Goal: Complete application form

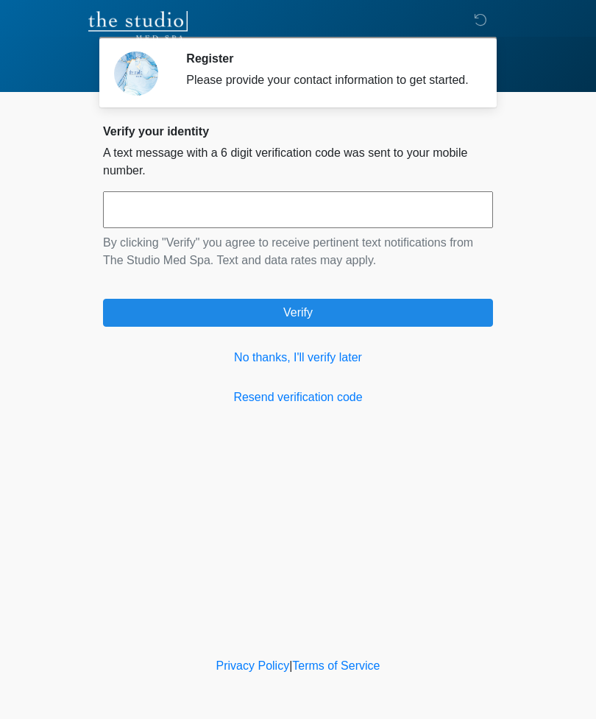
click at [325, 363] on link "No thanks, I'll verify later" at bounding box center [298, 358] width 390 height 18
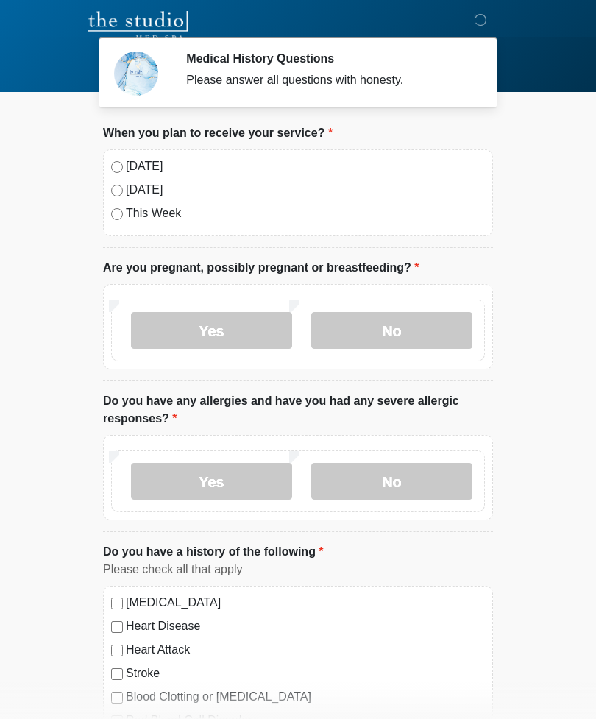
click at [148, 160] on label "[DATE]" at bounding box center [305, 167] width 359 height 18
click at [435, 337] on label "No" at bounding box center [391, 330] width 161 height 37
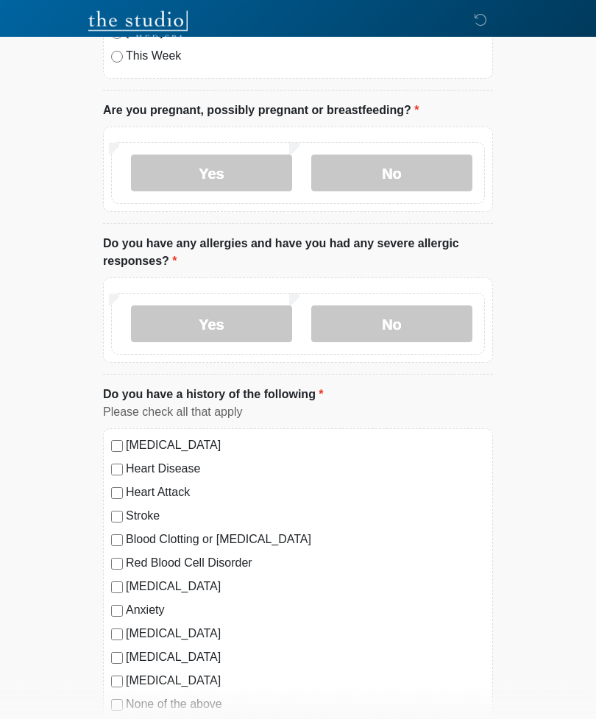
click at [417, 312] on label "No" at bounding box center [391, 324] width 161 height 37
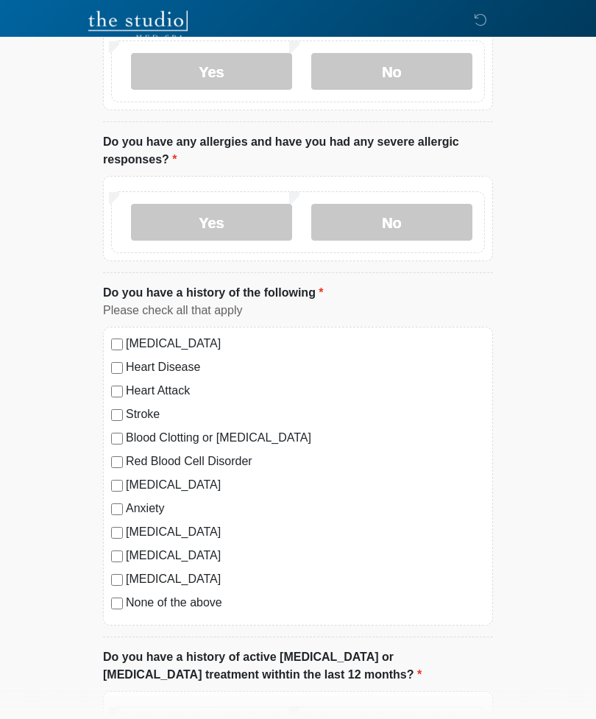
scroll to position [261, 0]
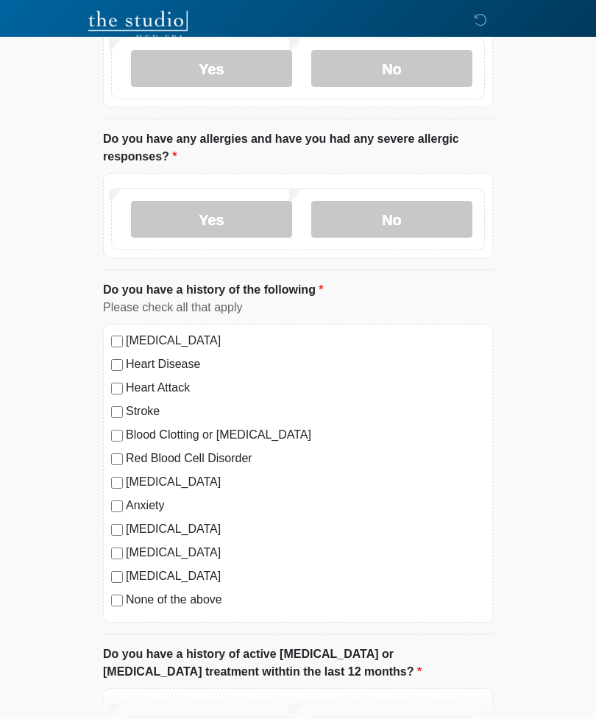
click at [212, 584] on label "[MEDICAL_DATA]" at bounding box center [305, 577] width 359 height 18
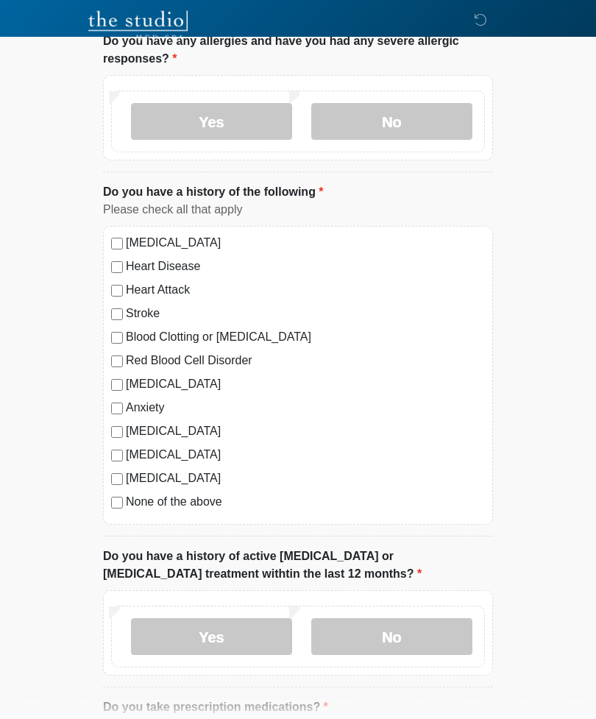
scroll to position [385, 0]
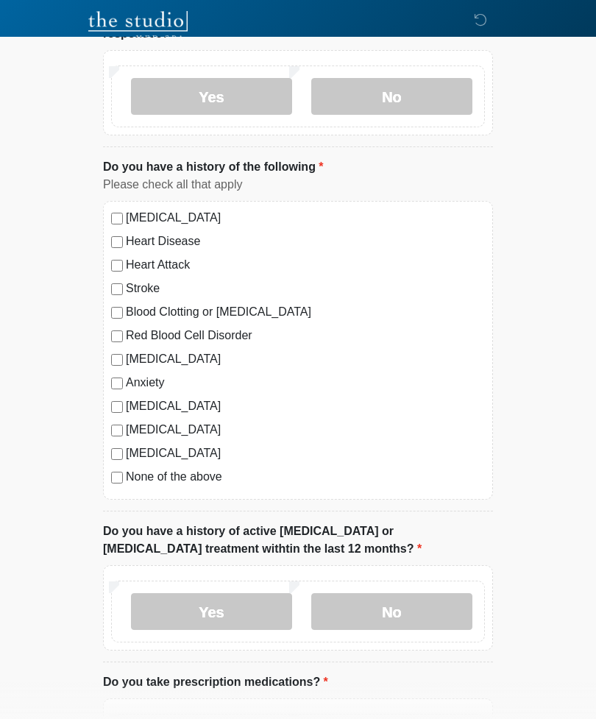
click at [197, 473] on label "None of the above" at bounding box center [305, 477] width 359 height 18
click at [162, 446] on label "[MEDICAL_DATA]" at bounding box center [305, 454] width 359 height 18
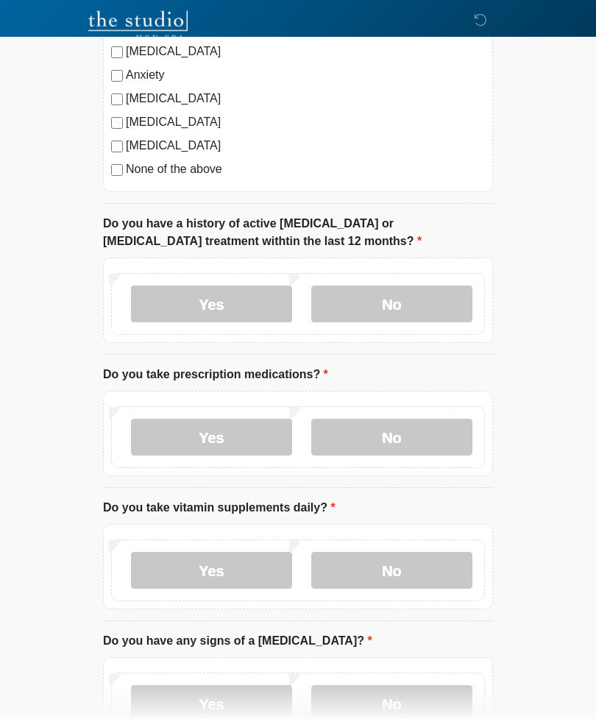
scroll to position [693, 0]
click at [389, 286] on label "No" at bounding box center [391, 304] width 161 height 37
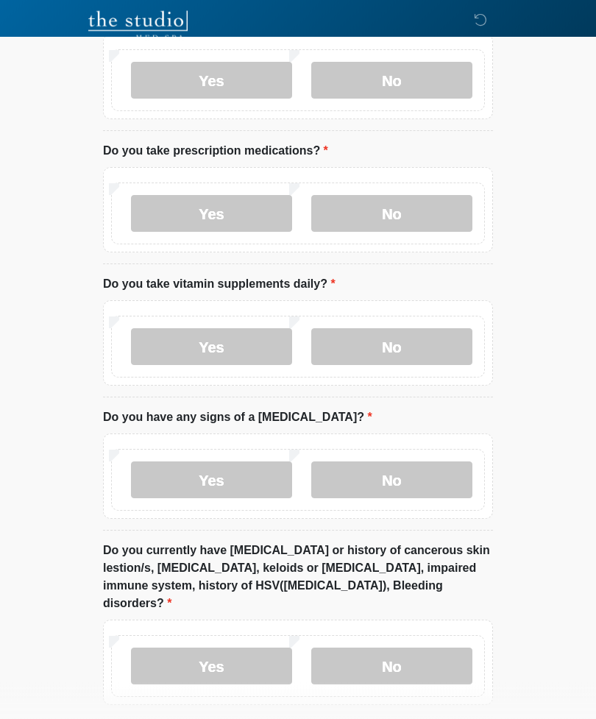
scroll to position [916, 0]
click at [241, 217] on label "Yes" at bounding box center [211, 213] width 161 height 37
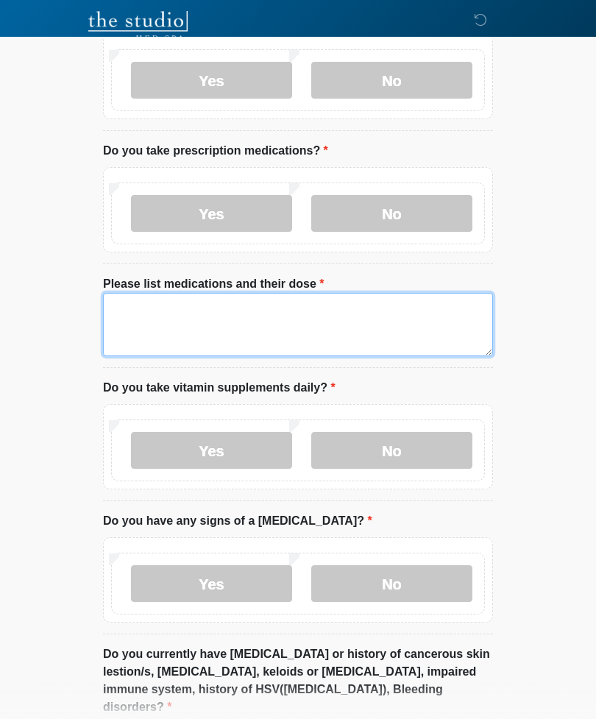
click at [255, 300] on textarea "Please list medications and their dose" at bounding box center [298, 324] width 390 height 63
type textarea "**********"
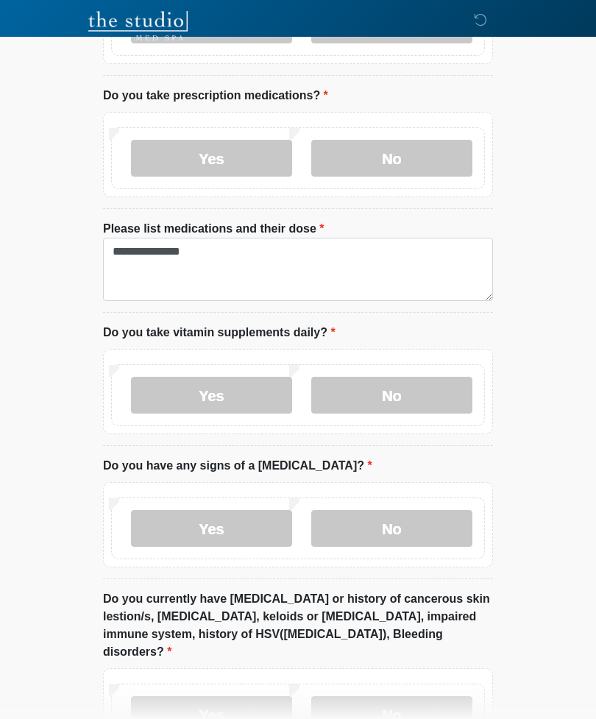
scroll to position [971, 0]
click at [233, 392] on label "Yes" at bounding box center [211, 396] width 161 height 37
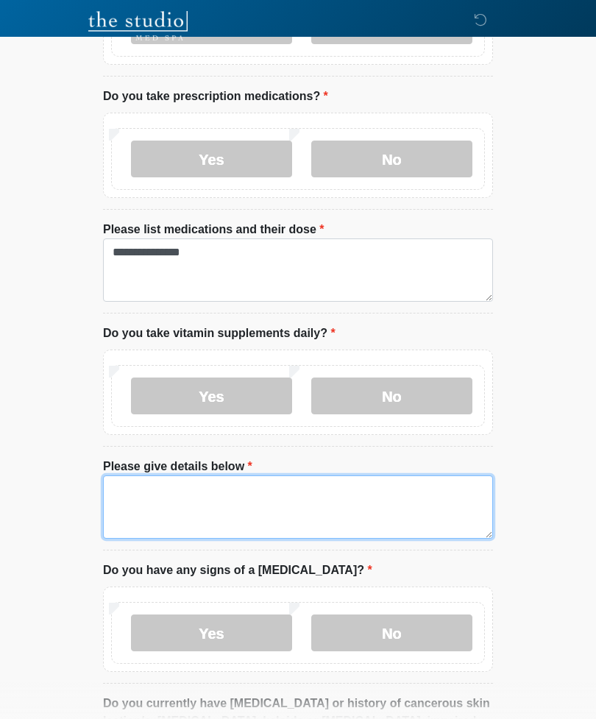
click at [245, 495] on textarea "Please give details below" at bounding box center [298, 507] width 390 height 63
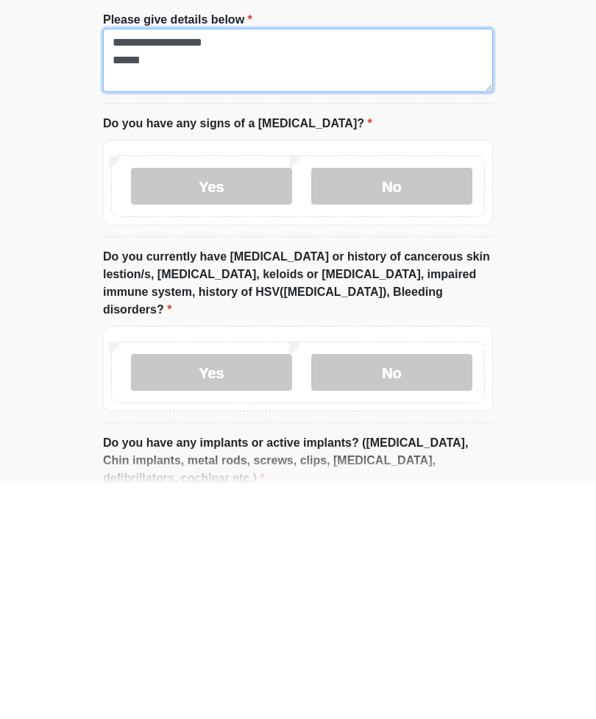
type textarea "**********"
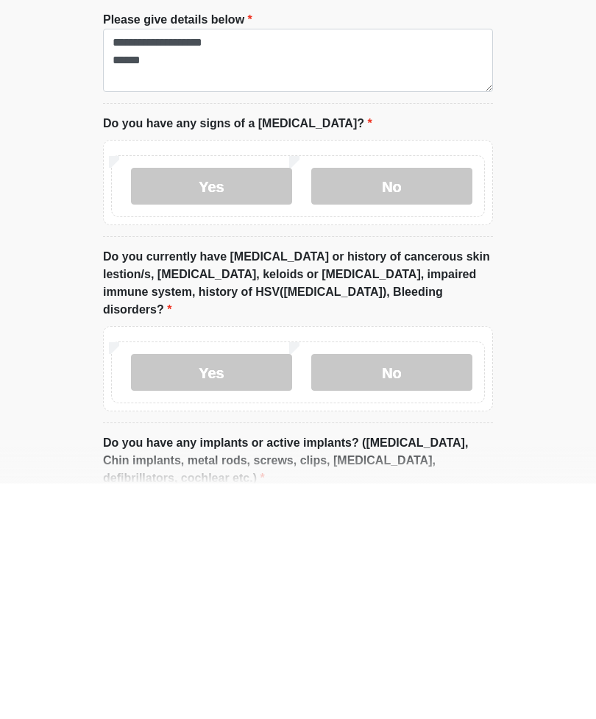
click at [411, 403] on label "No" at bounding box center [391, 421] width 161 height 37
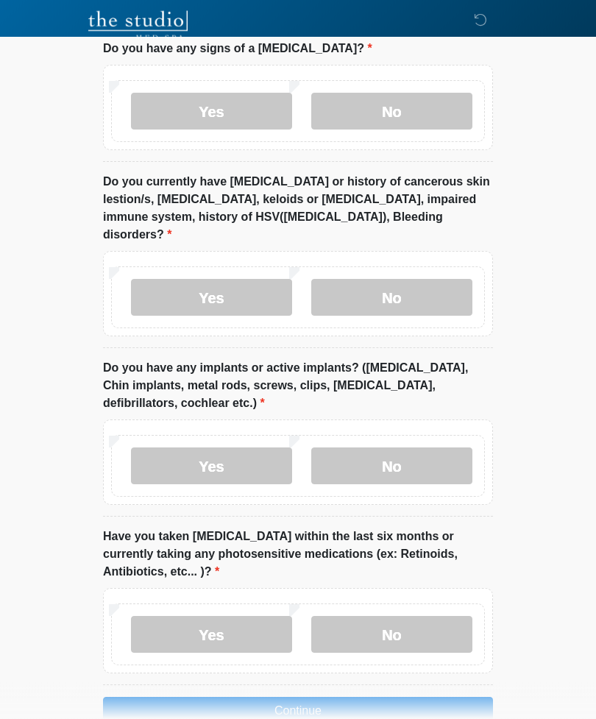
scroll to position [1493, 0]
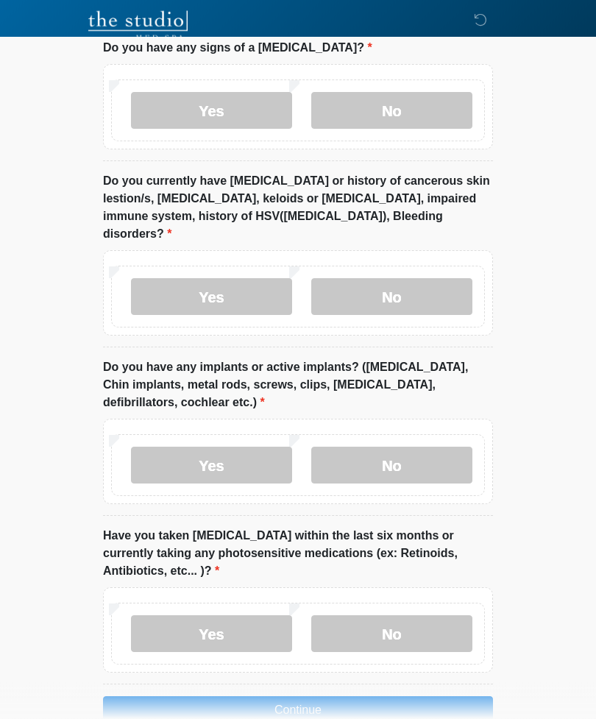
click at [398, 279] on label "No" at bounding box center [391, 297] width 161 height 37
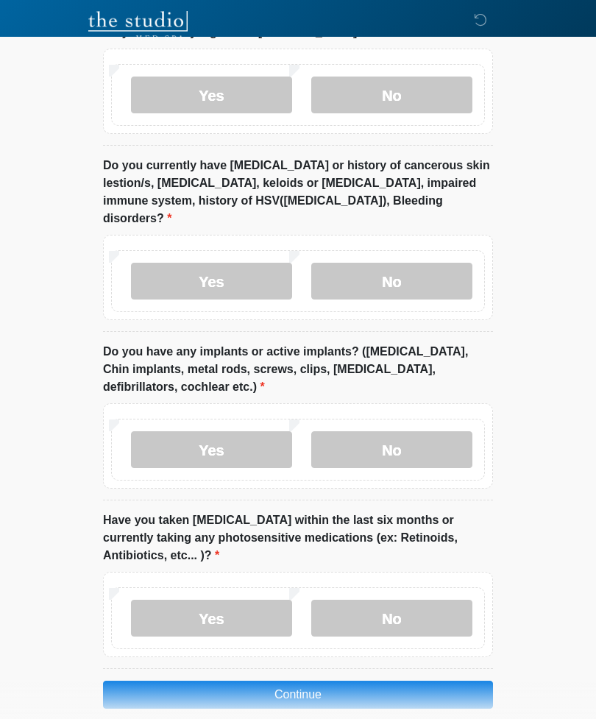
click at [243, 600] on label "Yes" at bounding box center [211, 618] width 161 height 37
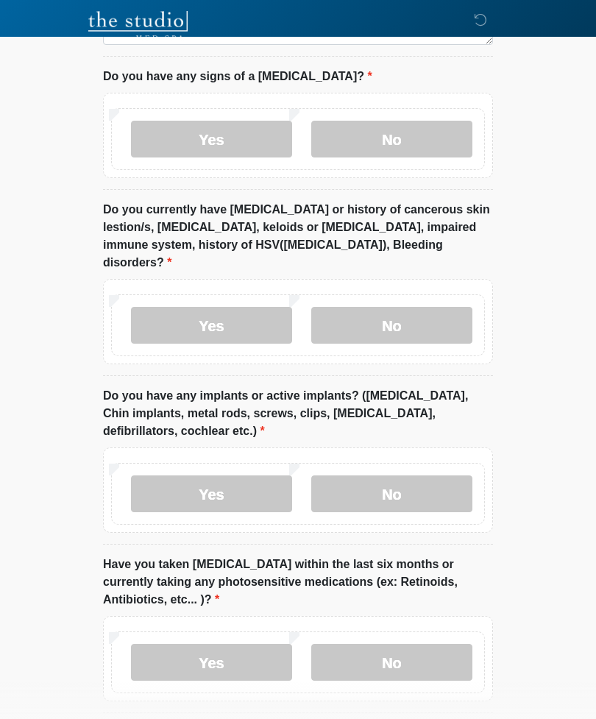
click at [430, 476] on label "No" at bounding box center [391, 494] width 161 height 37
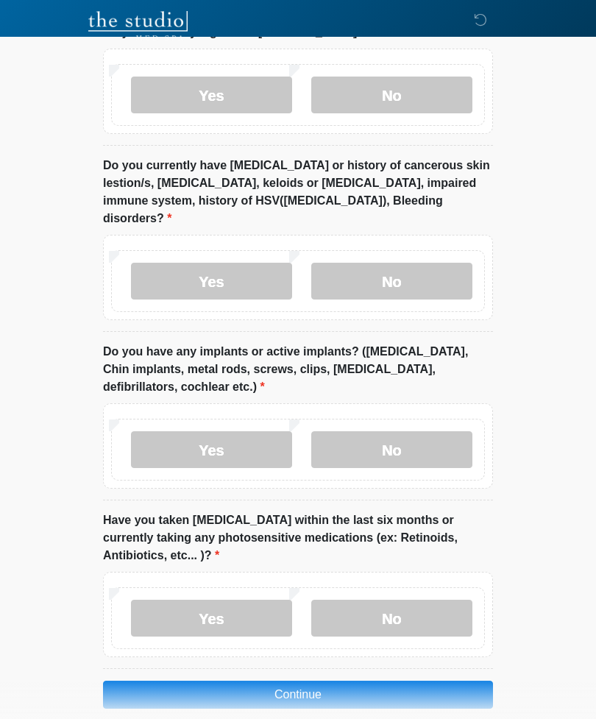
click at [354, 681] on button "Continue" at bounding box center [298, 695] width 390 height 28
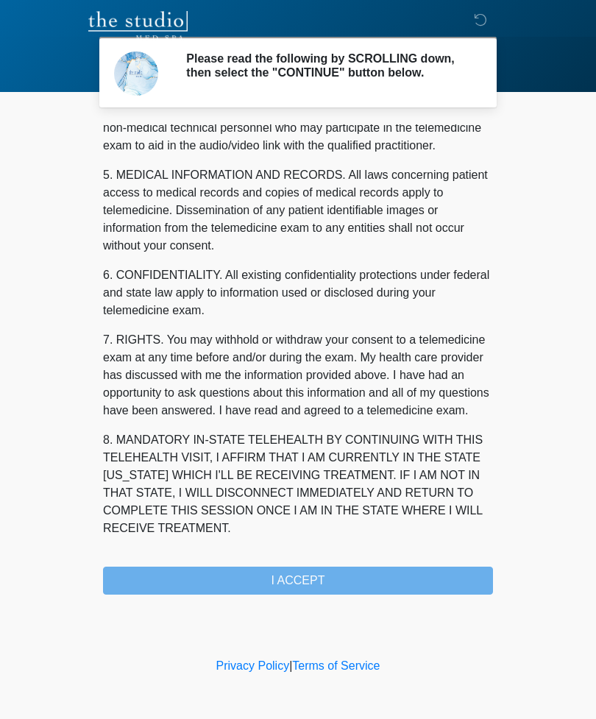
scroll to position [447, 0]
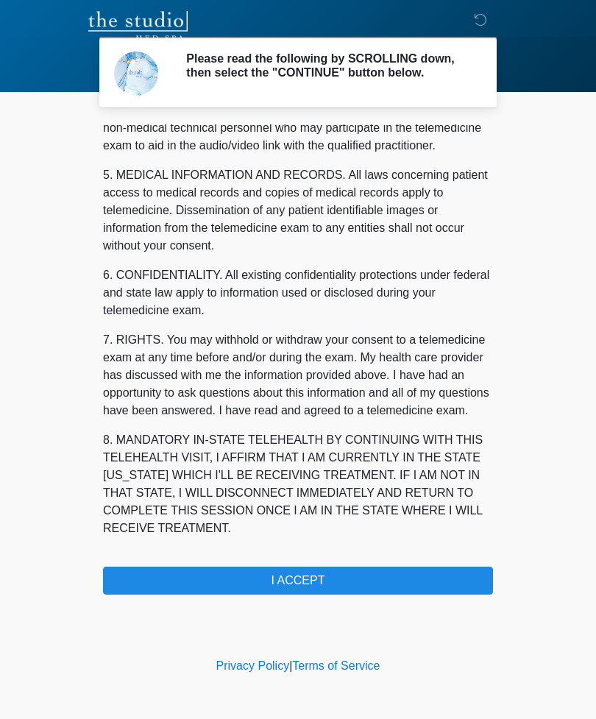
click at [357, 580] on button "I ACCEPT" at bounding box center [298, 581] width 390 height 28
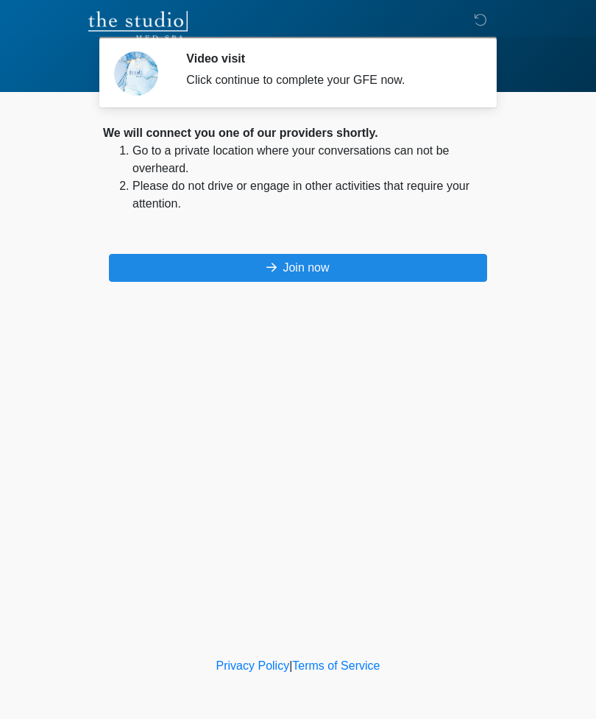
click at [325, 260] on button "Join now" at bounding box center [298, 268] width 378 height 28
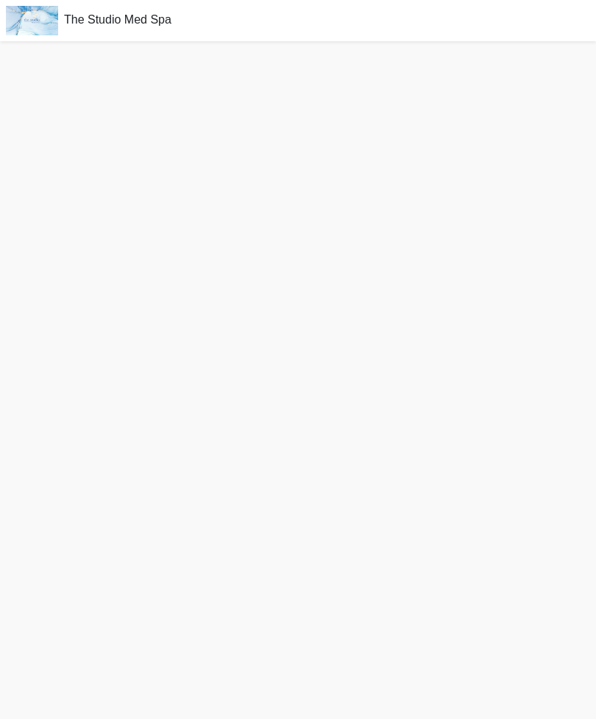
scroll to position [4, 0]
